Goal: Task Accomplishment & Management: Use online tool/utility

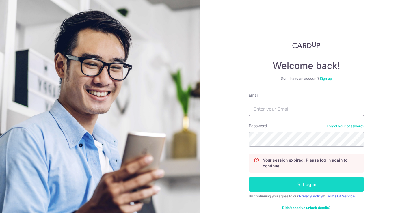
type input "[EMAIL_ADDRESS][DOMAIN_NAME]"
click at [311, 187] on button "Log in" at bounding box center [307, 184] width 116 height 14
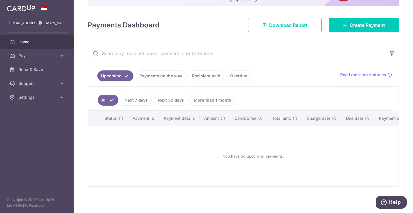
scroll to position [68, 0]
click at [346, 21] on link "Create Payment" at bounding box center [364, 25] width 70 height 14
